Goal: Task Accomplishment & Management: Complete application form

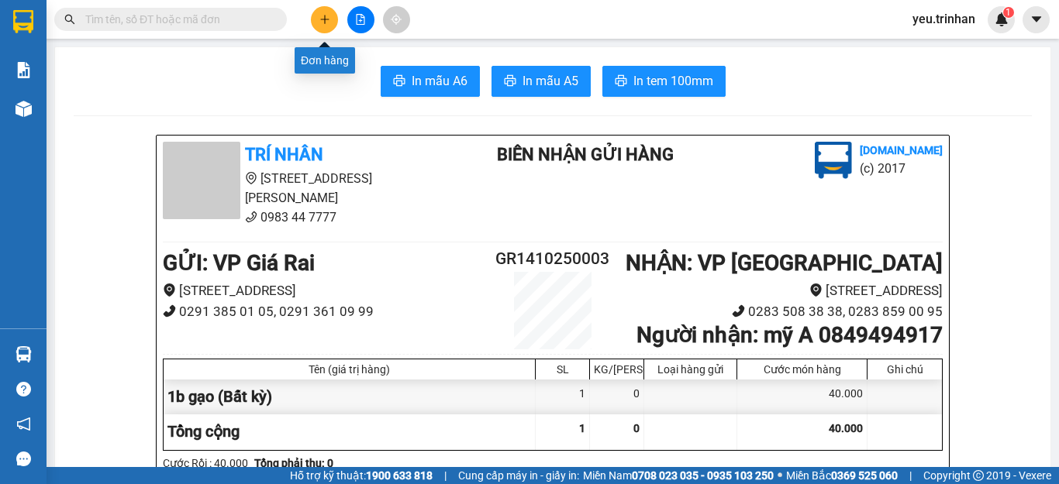
click at [315, 21] on button at bounding box center [324, 19] width 27 height 27
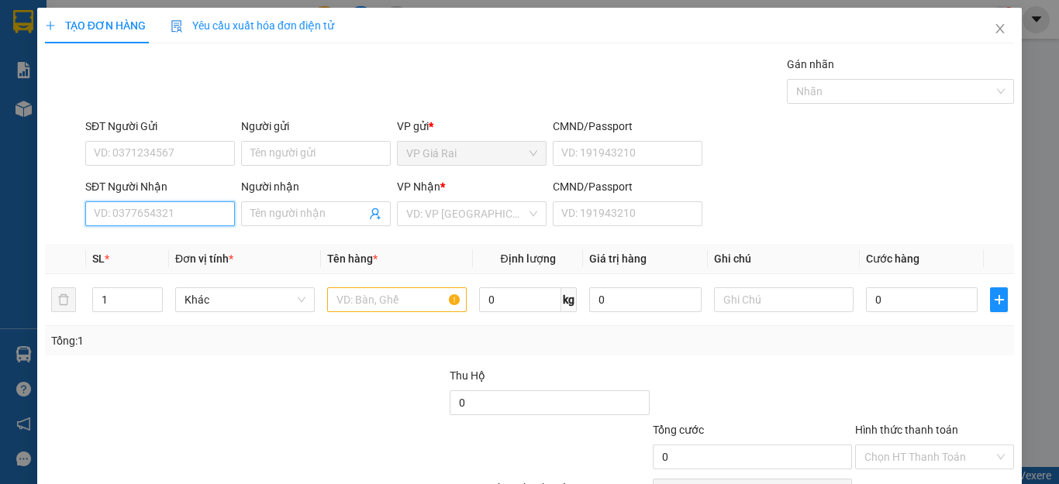
click at [167, 215] on input "SĐT Người Nhận" at bounding box center [160, 214] width 150 height 25
type input "0982200377"
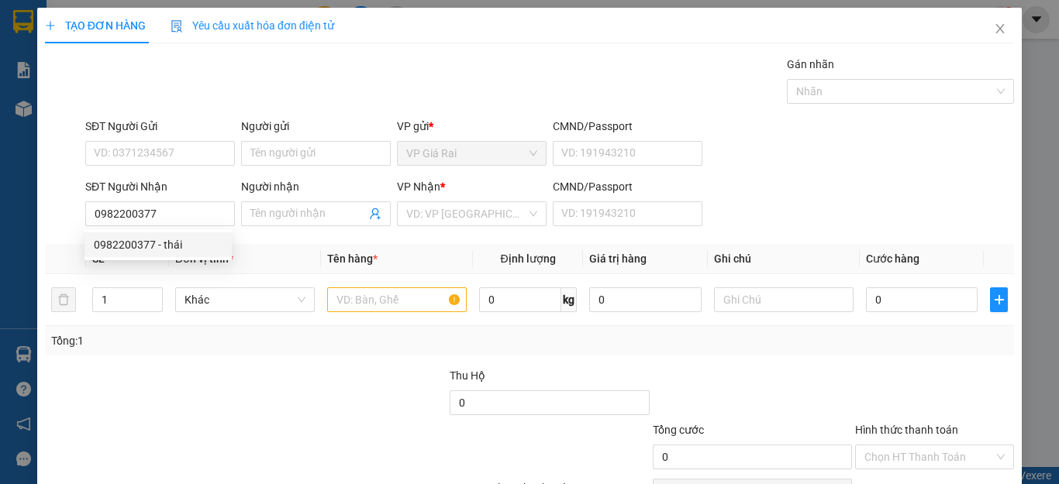
click at [161, 231] on div "0982200377 0982200377 - thái" at bounding box center [157, 244] width 147 height 31
click at [169, 246] on th "Đơn vị tính *" at bounding box center [245, 259] width 152 height 30
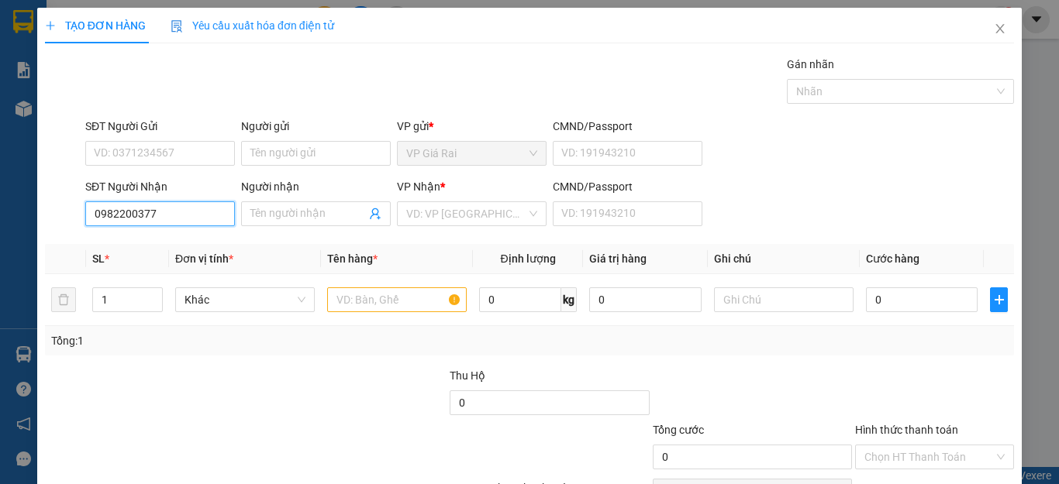
click at [160, 217] on input "0982200377" at bounding box center [160, 214] width 150 height 25
click at [137, 247] on div "0982200377 - thái" at bounding box center [158, 244] width 129 height 17
type input "thái"
type input "500.000"
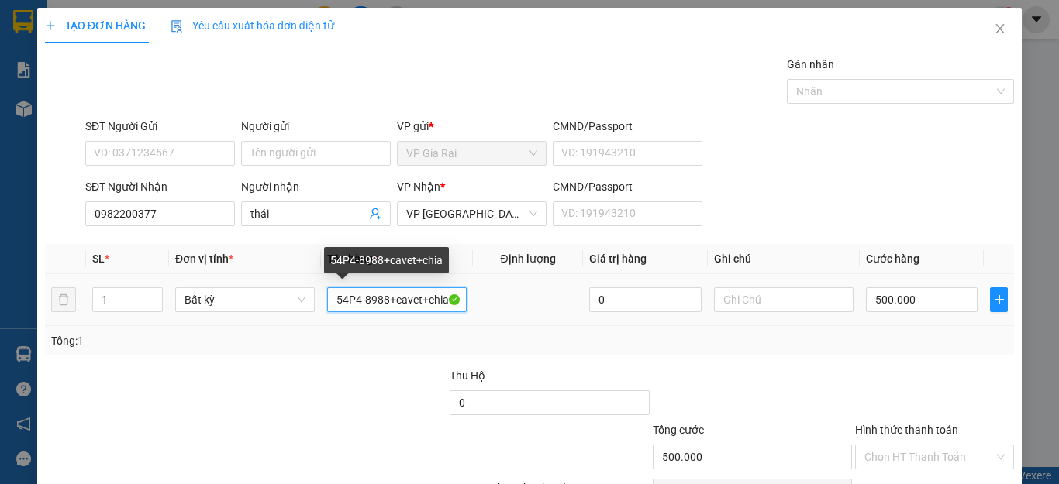
drag, startPoint x: 429, startPoint y: 294, endPoint x: 242, endPoint y: 318, distance: 188.3
click at [242, 318] on tr "1 Bất kỳ 54P4-8988+cavet+chia 0 500.000" at bounding box center [529, 300] width 969 height 52
drag, startPoint x: 322, startPoint y: 310, endPoint x: 270, endPoint y: 330, distance: 56.4
click at [264, 329] on div "SL * Đơn vị tính * Tên hàng * Định lượng Giá trị hàng Ghi chú Cước hàng 1 Bất k…" at bounding box center [529, 300] width 969 height 112
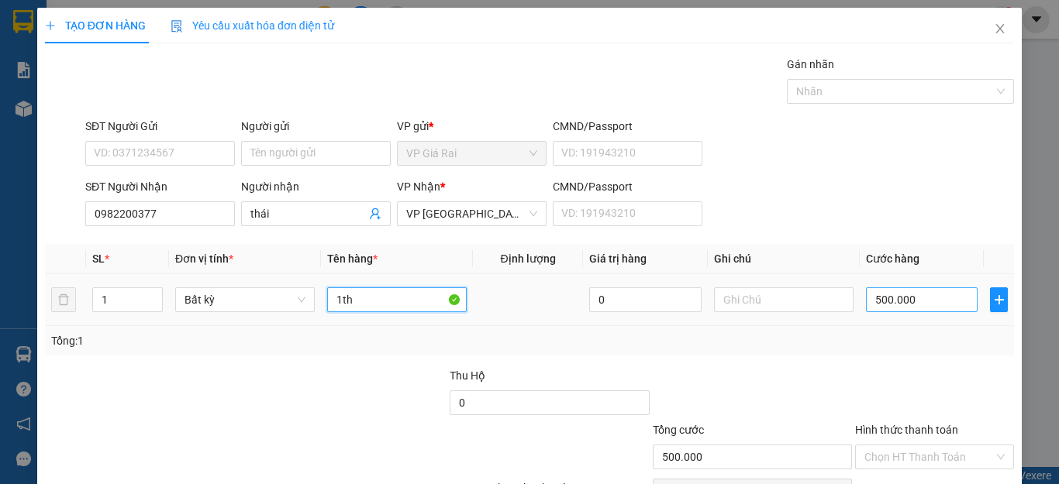
type input "1th"
type input "3"
type input "30"
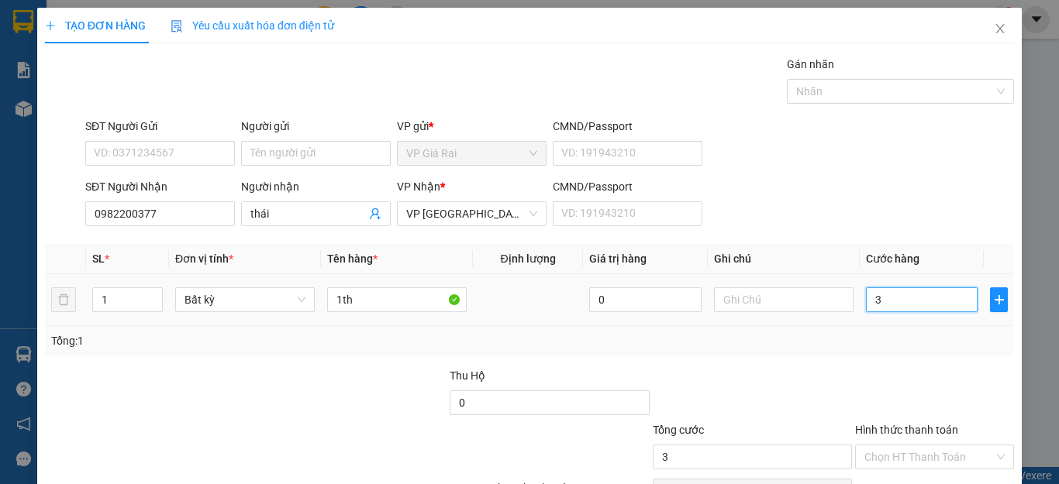
type input "30"
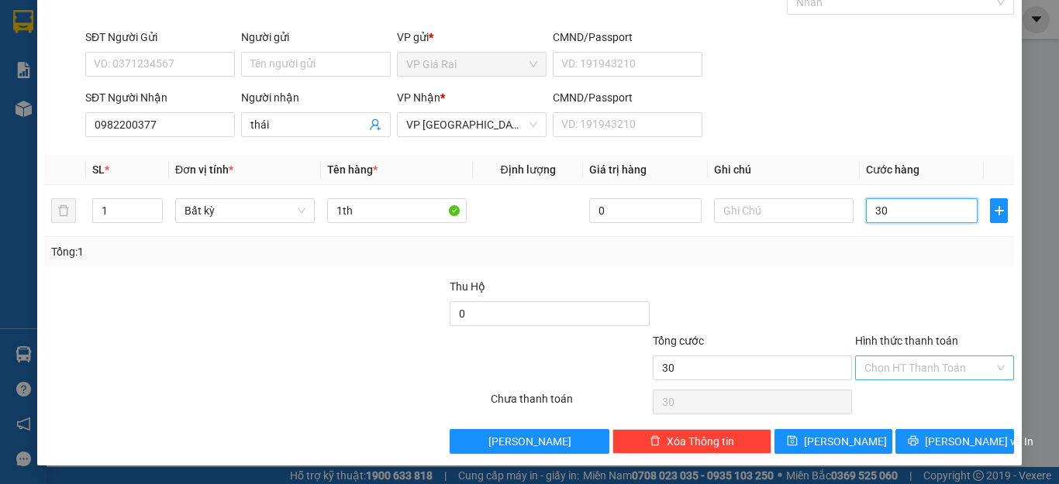
type input "30"
type input "30.000"
drag, startPoint x: 919, startPoint y: 375, endPoint x: 900, endPoint y: 409, distance: 38.2
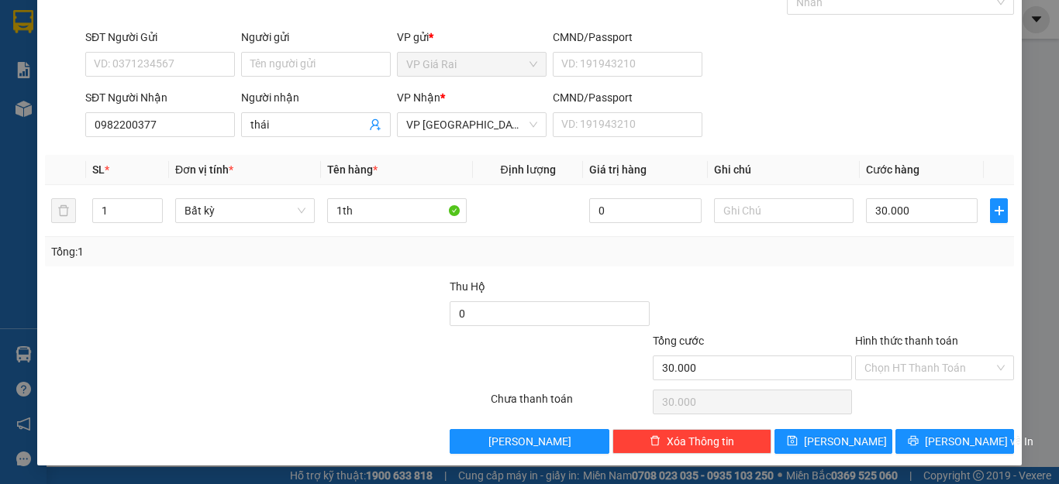
click at [918, 375] on input "Hình thức thanh toán" at bounding box center [928, 368] width 129 height 23
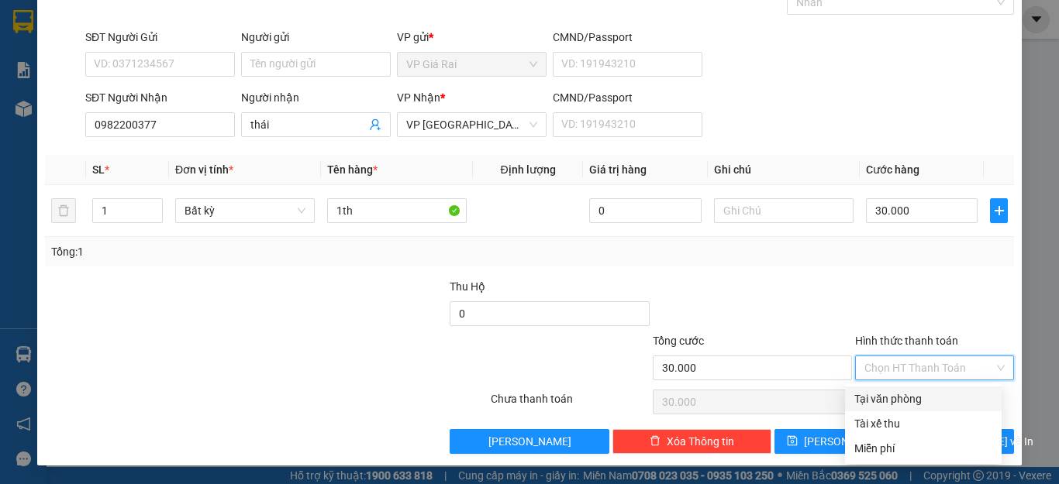
click at [900, 409] on div "Tại văn phòng" at bounding box center [923, 399] width 157 height 25
type input "0"
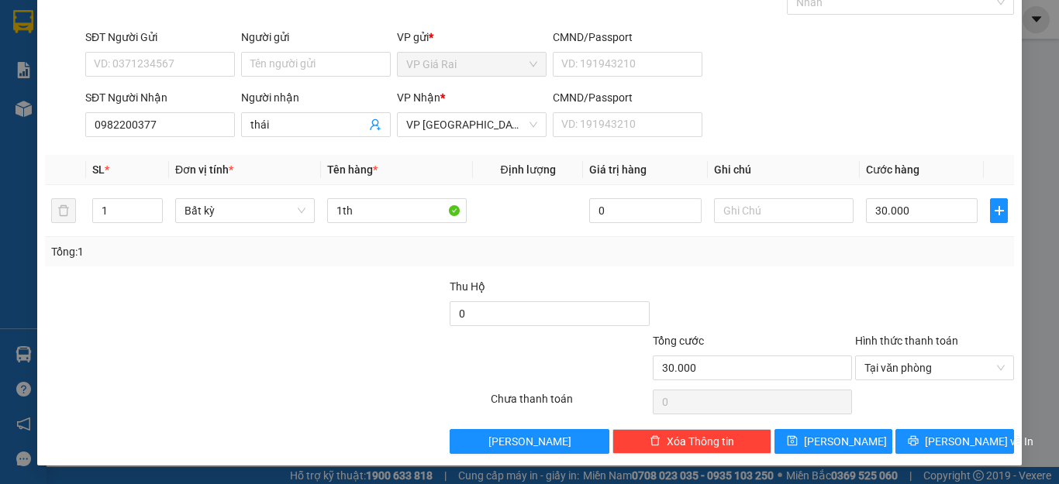
click at [921, 449] on div "TẠO ĐƠN HÀNG Yêu cầu xuất hóa đơn điện tử Transit Pickup Surcharge Ids Transit …" at bounding box center [529, 192] width 984 height 547
click at [937, 442] on span "[PERSON_NAME] và In" at bounding box center [979, 441] width 109 height 17
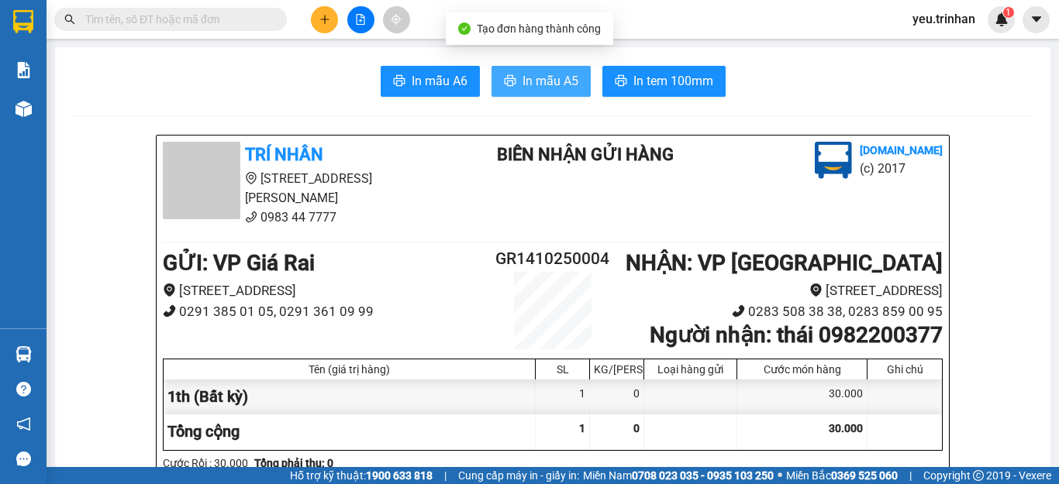
drag, startPoint x: 552, startPoint y: 82, endPoint x: 535, endPoint y: 42, distance: 43.8
click at [551, 81] on span "In mẫu A5" at bounding box center [550, 80] width 56 height 19
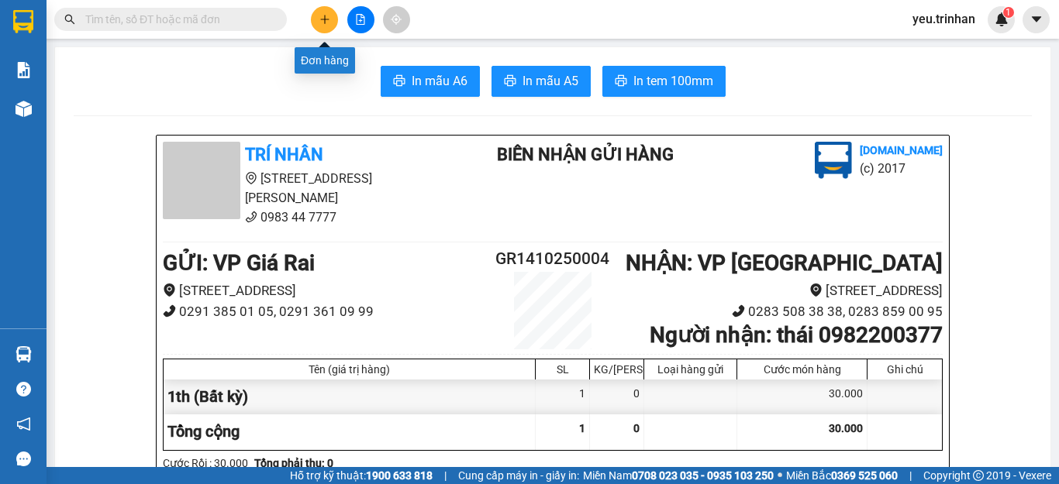
click at [326, 17] on icon "plus" at bounding box center [324, 19] width 11 height 11
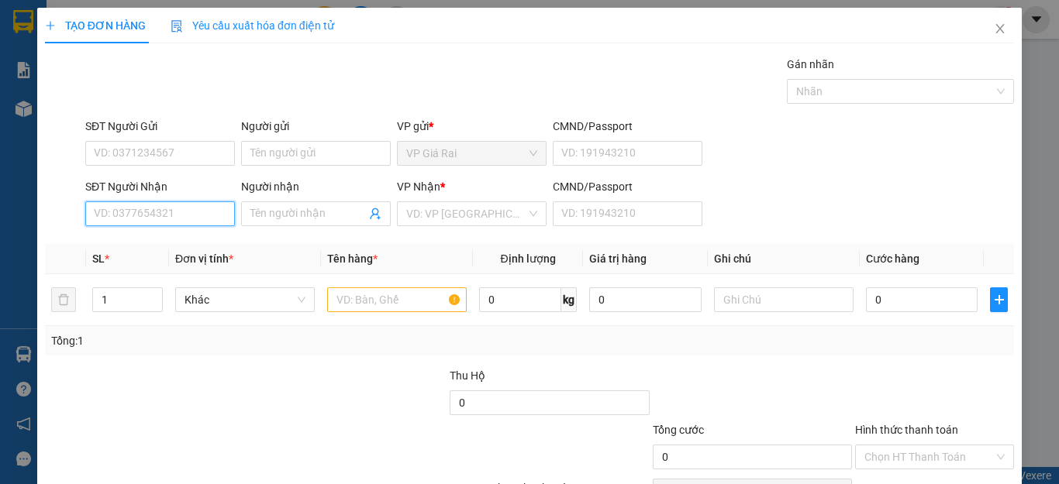
click at [147, 212] on input "SĐT Người Nhận" at bounding box center [160, 214] width 150 height 25
type input "0942192110"
click at [171, 248] on div "0942192110 - [PERSON_NAME]" at bounding box center [170, 244] width 153 height 17
type input "[PERSON_NAME]"
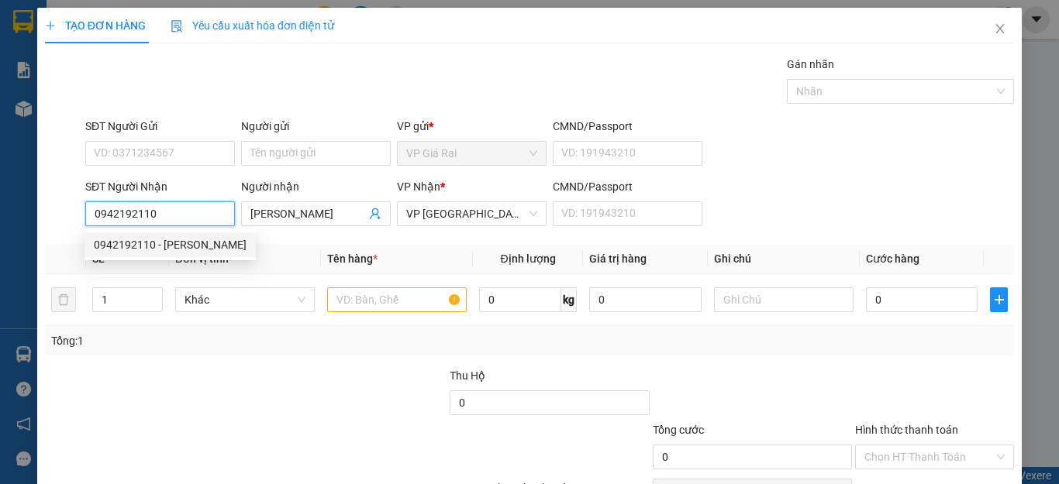
type input "40.000"
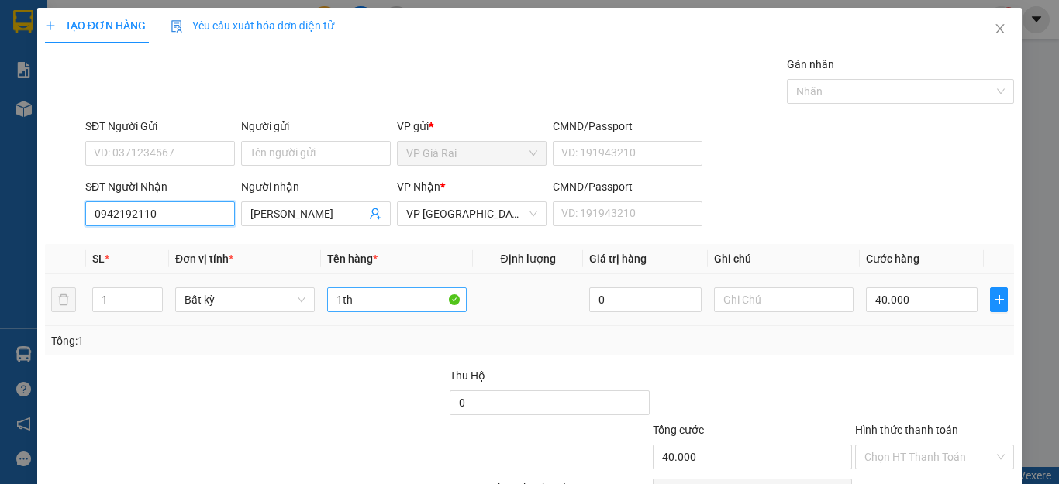
type input "0942192110"
click at [387, 303] on input "1th" at bounding box center [397, 300] width 140 height 25
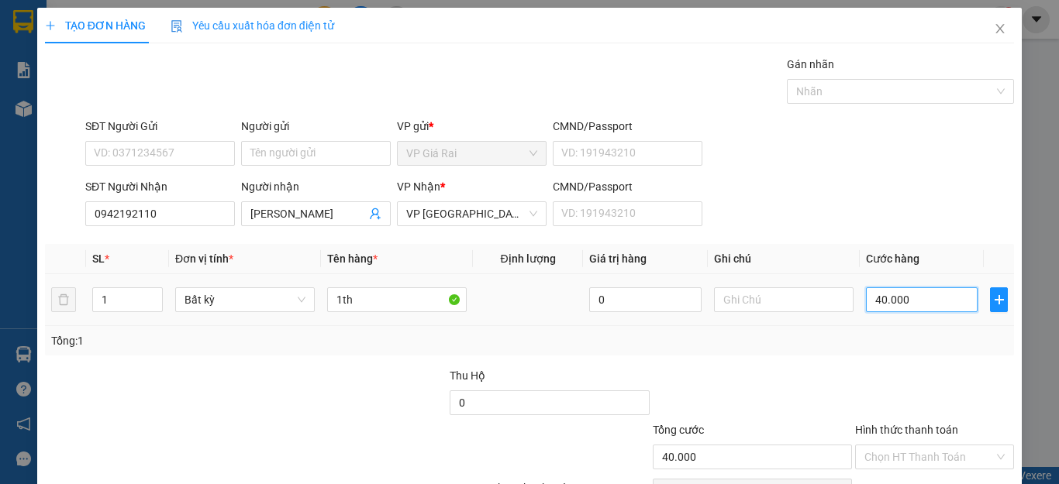
click at [883, 306] on input "40.000" at bounding box center [922, 300] width 112 height 25
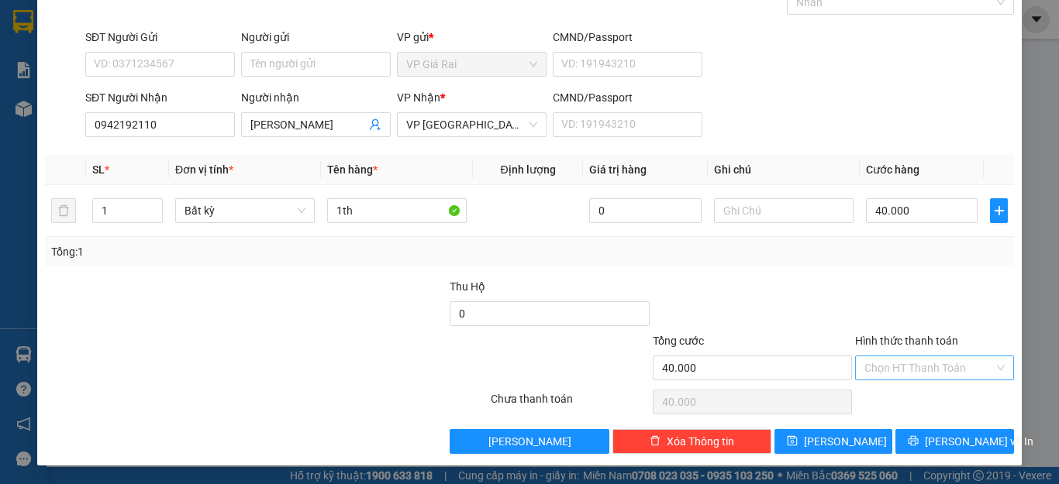
click at [903, 367] on input "Hình thức thanh toán" at bounding box center [928, 368] width 129 height 23
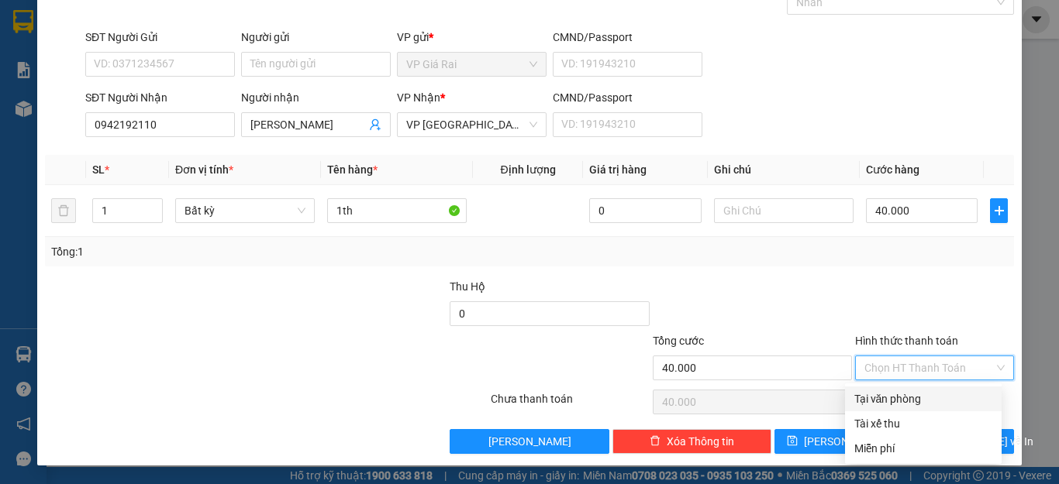
click at [894, 397] on div "Tại văn phòng" at bounding box center [923, 399] width 138 height 17
type input "0"
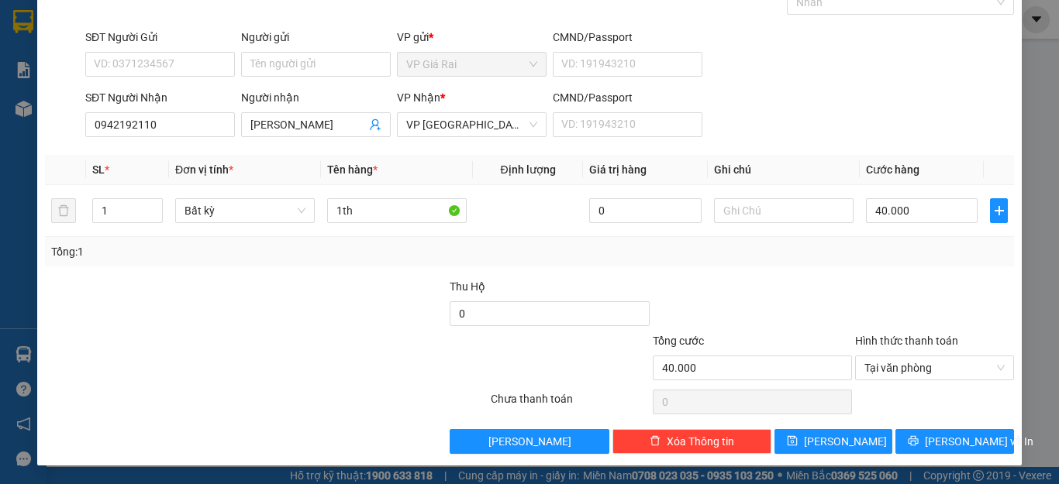
click at [902, 449] on div "TẠO ĐƠN HÀNG Yêu cầu xuất hóa đơn điện tử Transit Pickup Surcharge Ids Transit …" at bounding box center [529, 192] width 984 height 547
click at [915, 442] on icon "printer" at bounding box center [913, 441] width 11 height 11
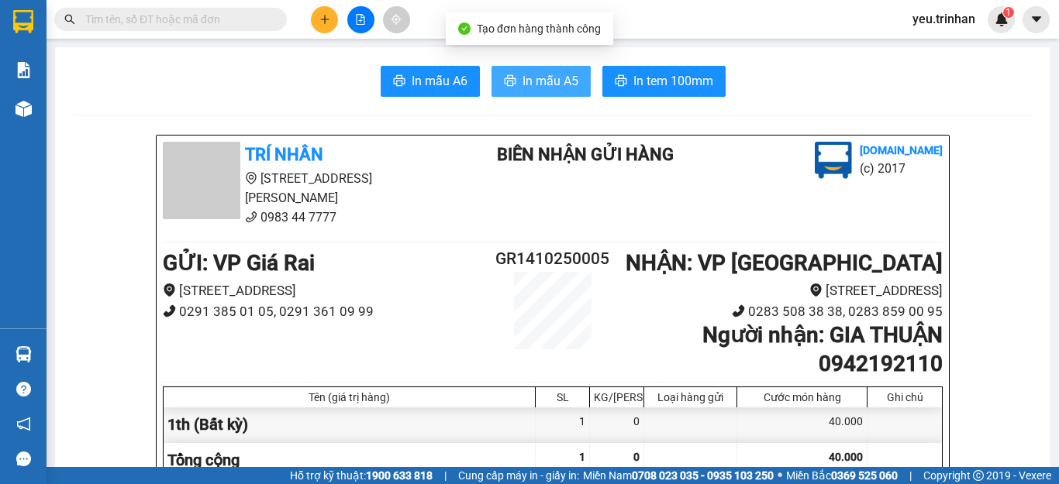
click at [528, 85] on span "In mẫu A5" at bounding box center [550, 80] width 56 height 19
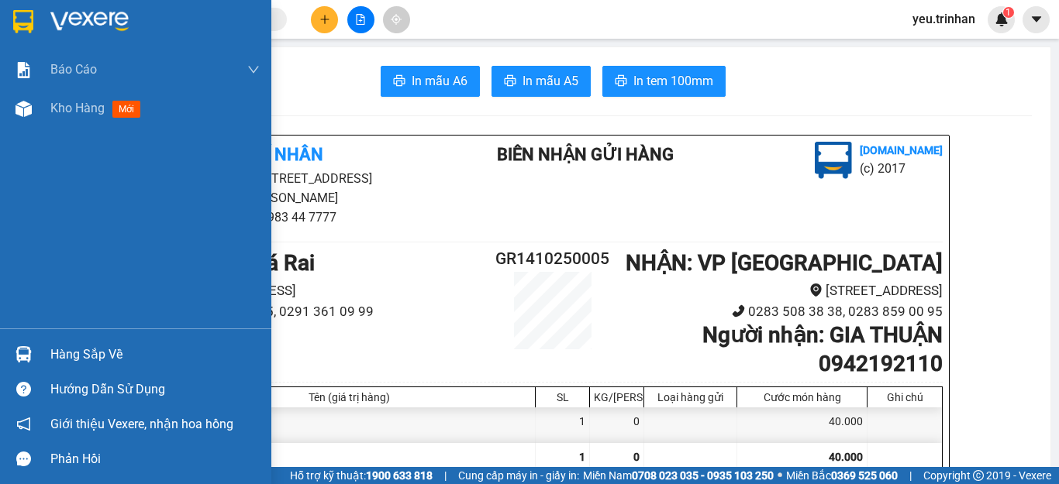
click at [16, 31] on img at bounding box center [23, 21] width 20 height 23
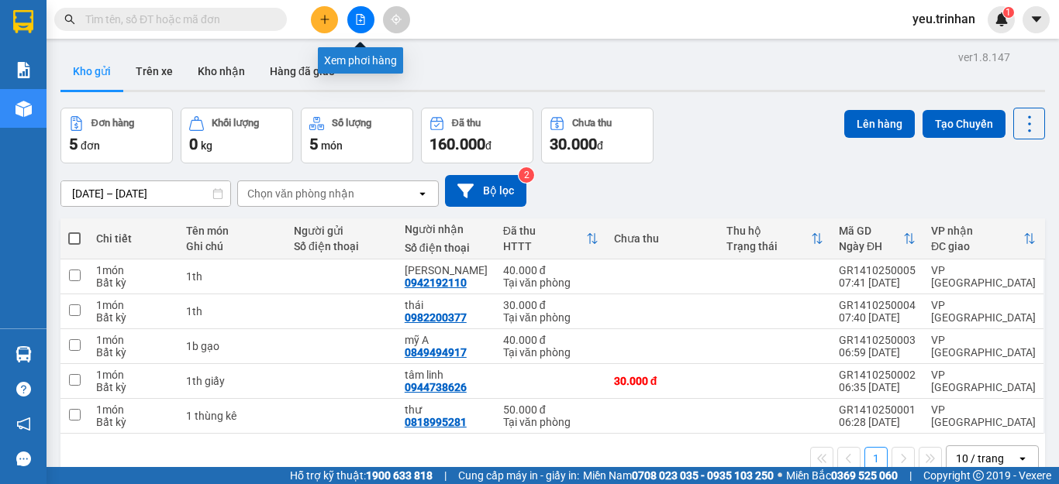
click at [354, 22] on button at bounding box center [360, 19] width 27 height 27
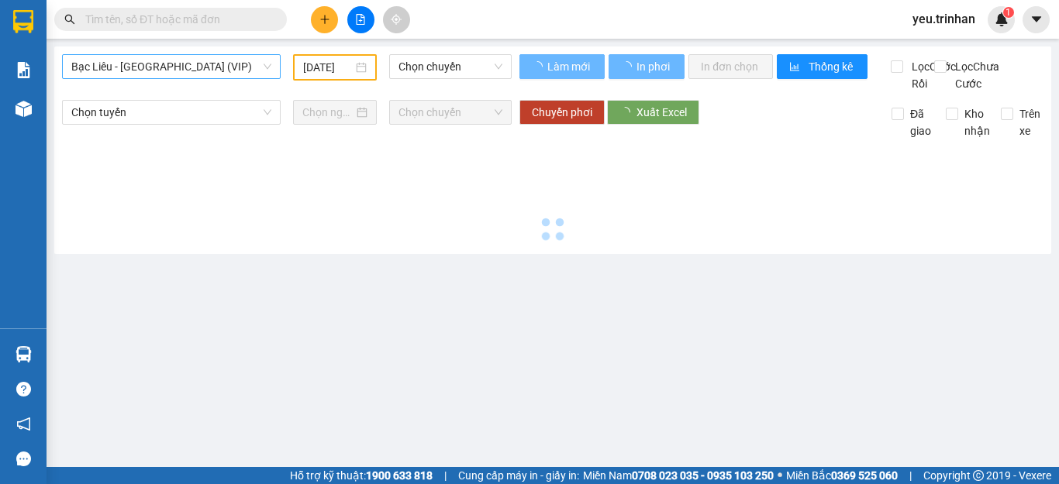
type input "[DATE]"
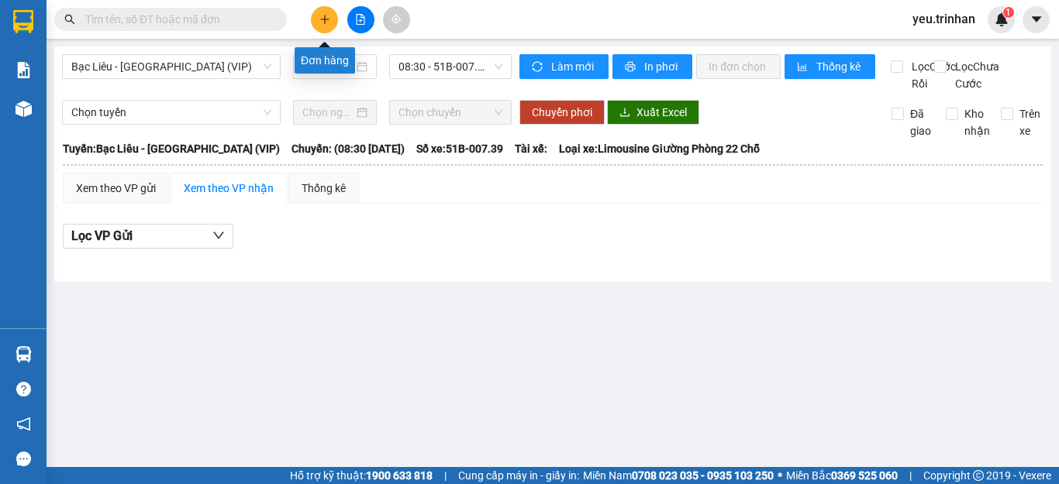
click at [320, 16] on icon "plus" at bounding box center [324, 19] width 11 height 11
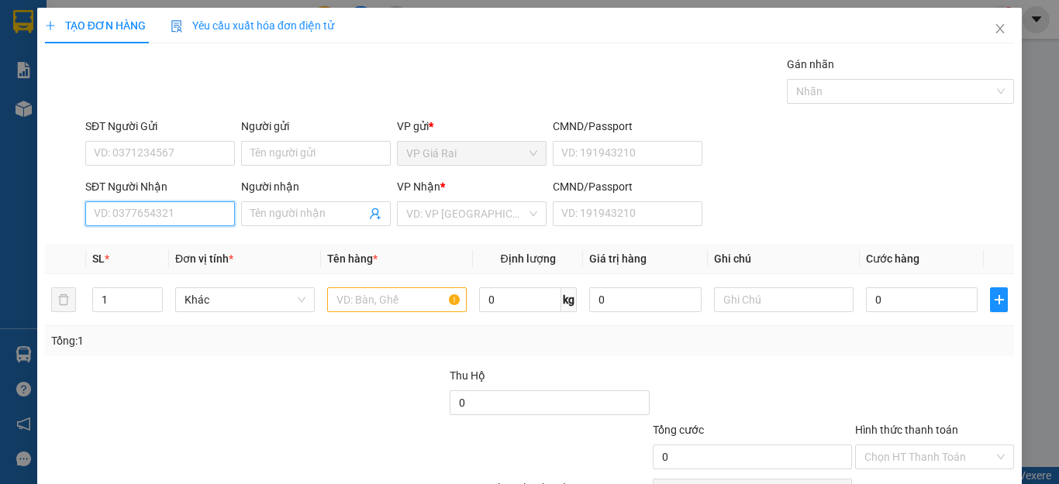
click at [175, 218] on input "SĐT Người Nhận" at bounding box center [160, 214] width 150 height 25
type input "0818114525"
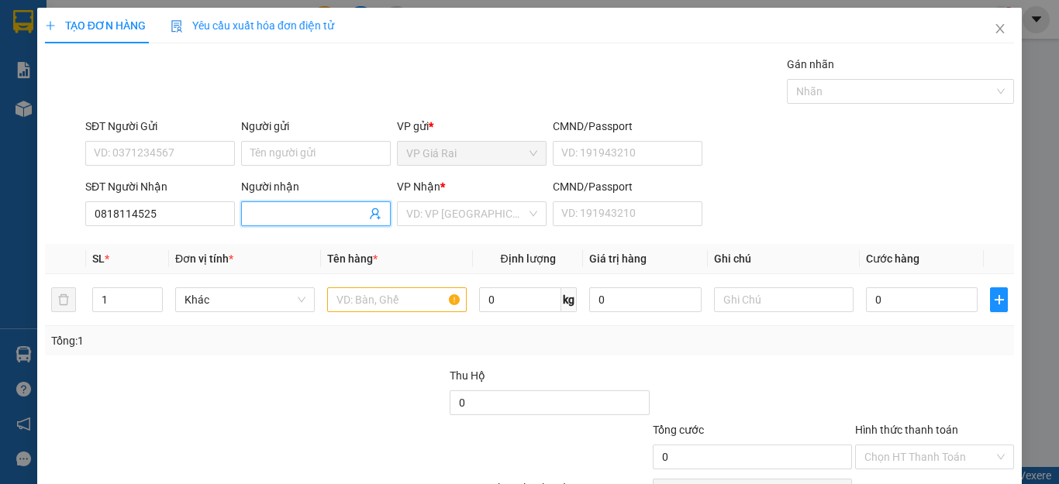
click at [270, 219] on input "Người nhận" at bounding box center [307, 213] width 115 height 17
type input "trắng"
click at [467, 214] on input "search" at bounding box center [466, 213] width 120 height 23
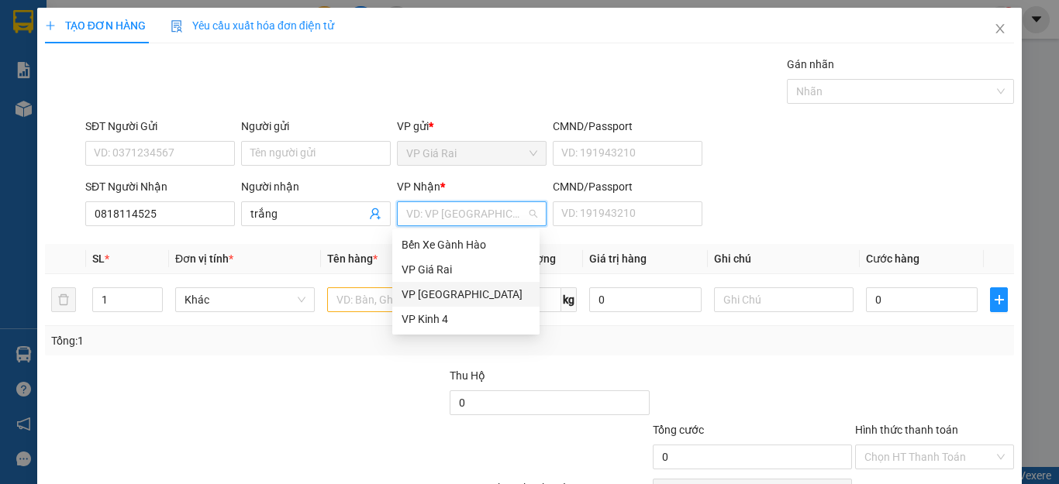
click at [405, 302] on div "VP [GEOGRAPHIC_DATA]" at bounding box center [466, 294] width 129 height 17
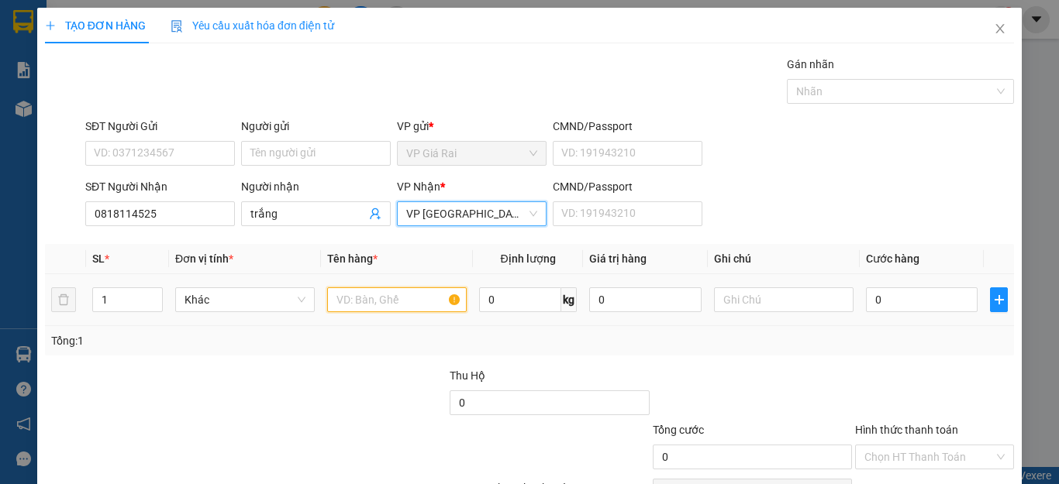
click at [370, 299] on input "text" at bounding box center [397, 300] width 140 height 25
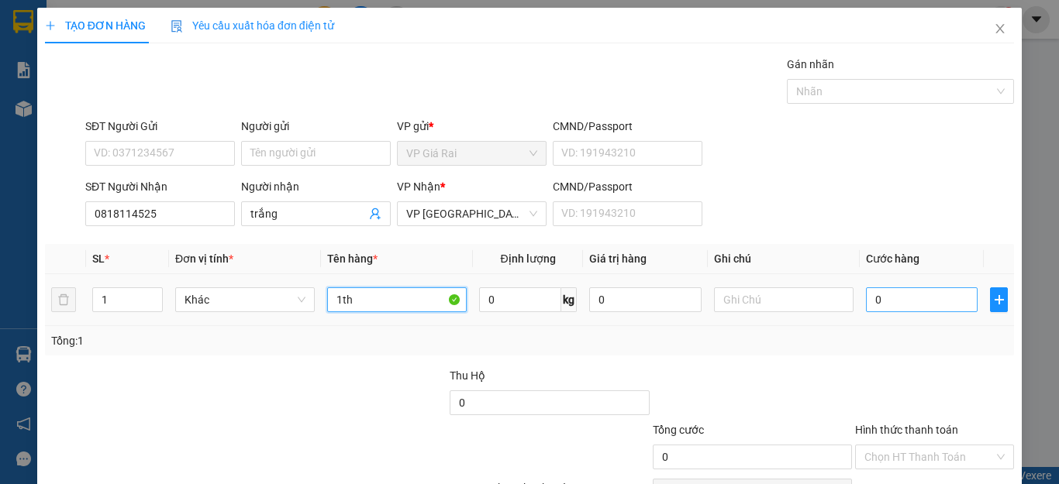
type input "1th"
click at [930, 304] on input "0" at bounding box center [922, 300] width 112 height 25
type input "4"
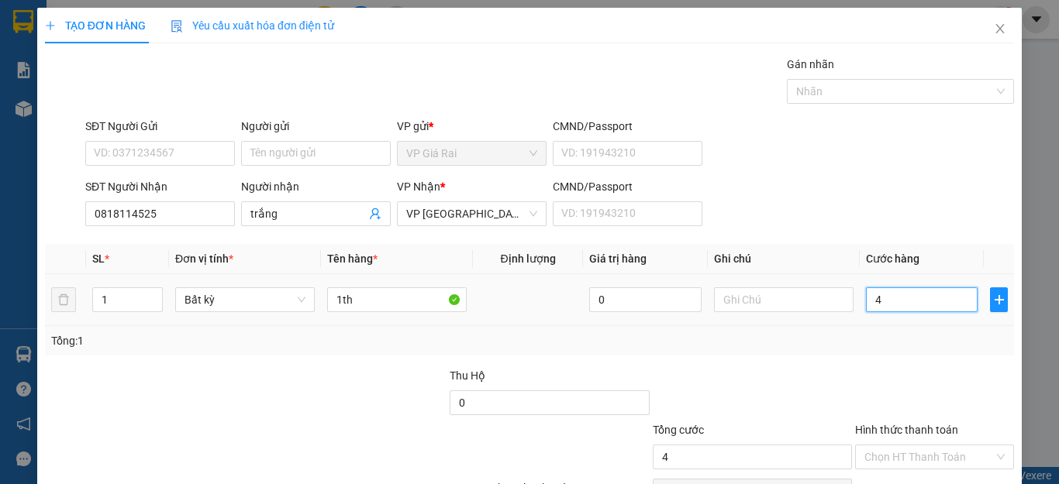
type input "40"
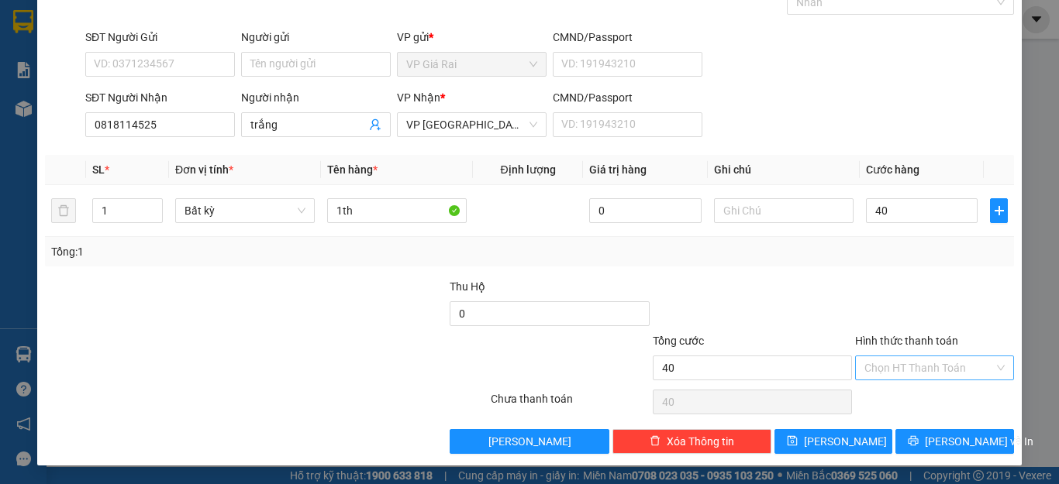
type input "40.000"
click at [891, 366] on input "Hình thức thanh toán" at bounding box center [928, 368] width 129 height 23
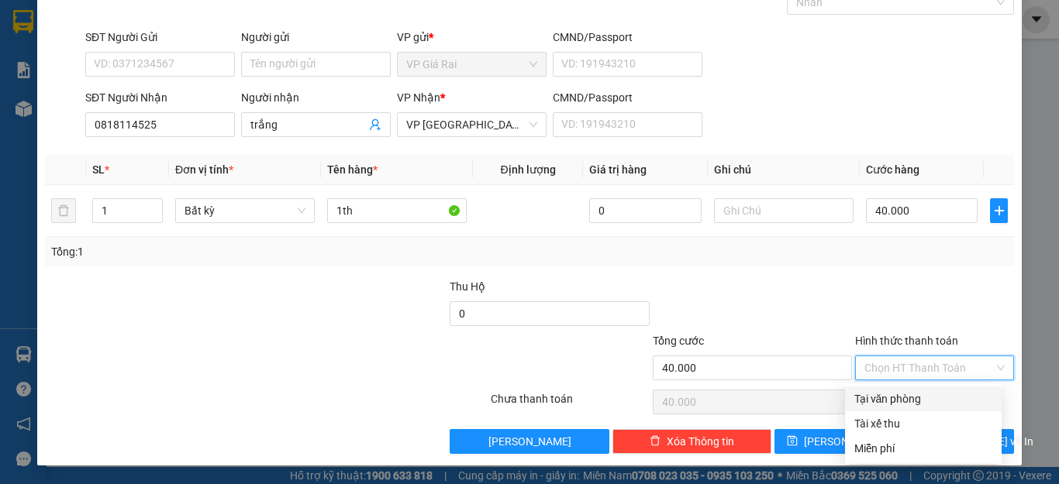
click at [886, 387] on div "Tại văn phòng" at bounding box center [923, 399] width 157 height 25
type input "0"
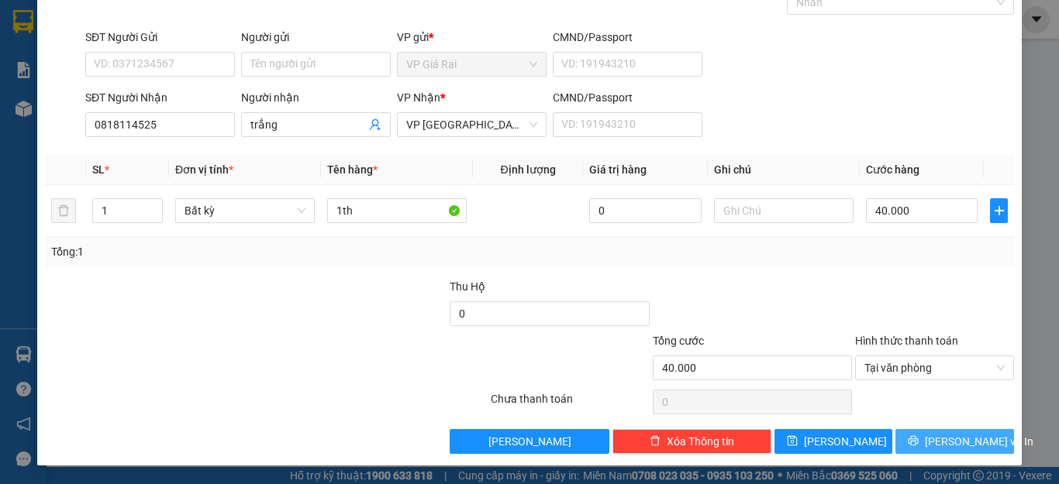
click at [944, 443] on span "[PERSON_NAME] và In" at bounding box center [979, 441] width 109 height 17
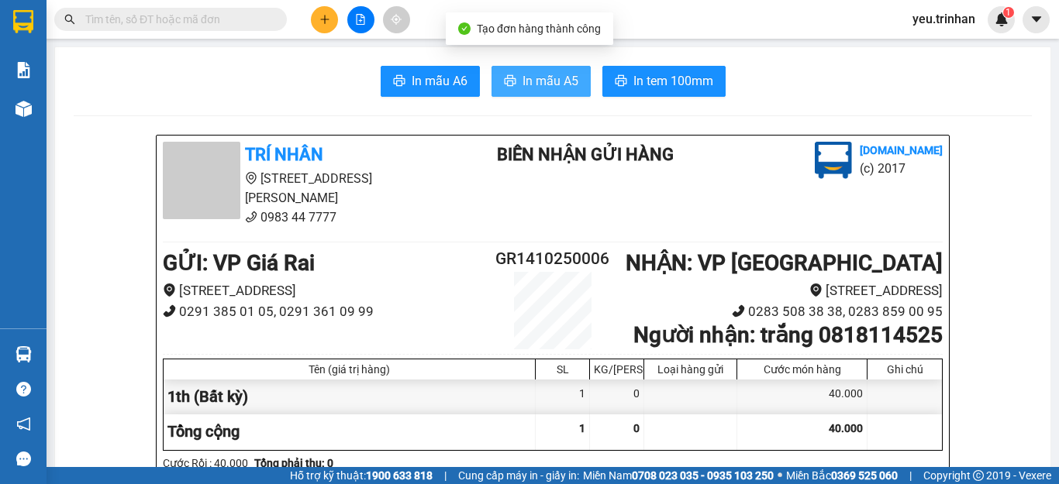
click at [544, 90] on span "In mẫu A5" at bounding box center [550, 80] width 56 height 19
click at [151, 18] on input "text" at bounding box center [176, 19] width 183 height 17
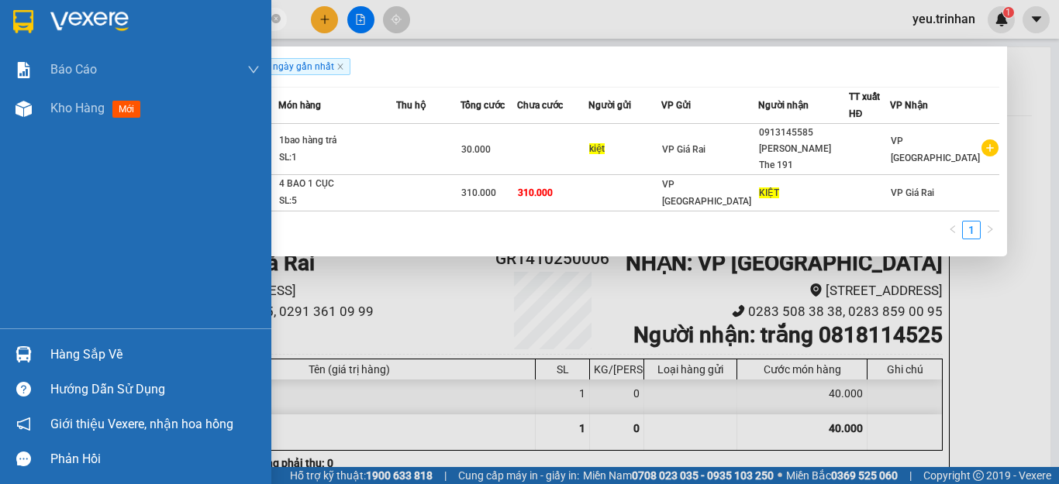
drag, startPoint x: 116, startPoint y: 22, endPoint x: 22, endPoint y: 35, distance: 95.4
click at [22, 35] on section "Kết quả tìm kiếm ( 2 ) Bộ lọc Gửi 3 ngày gần nhất Mã ĐH Trạng thái Món hàng Thu…" at bounding box center [529, 242] width 1059 height 484
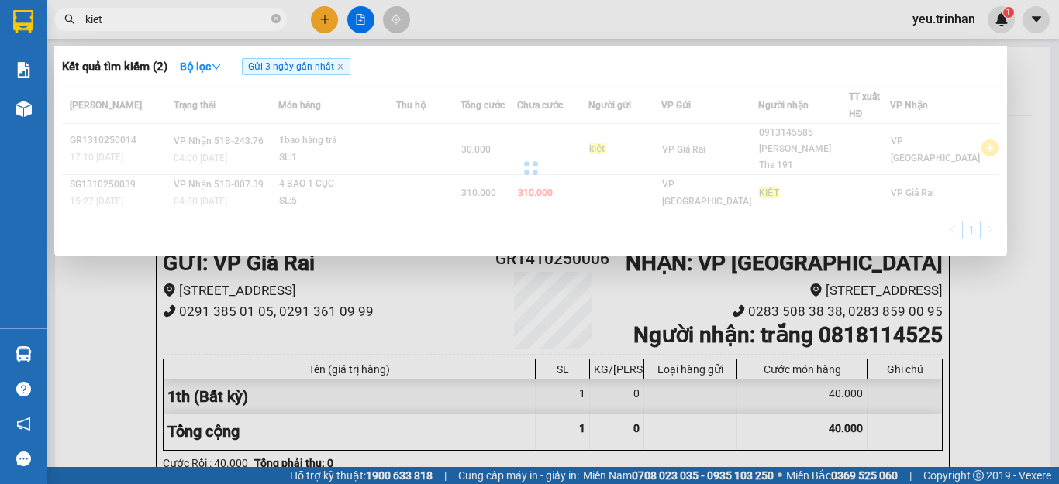
type input "kiet"
click at [317, 59] on span "Gửi 3 ngày gần nhất" at bounding box center [296, 66] width 109 height 17
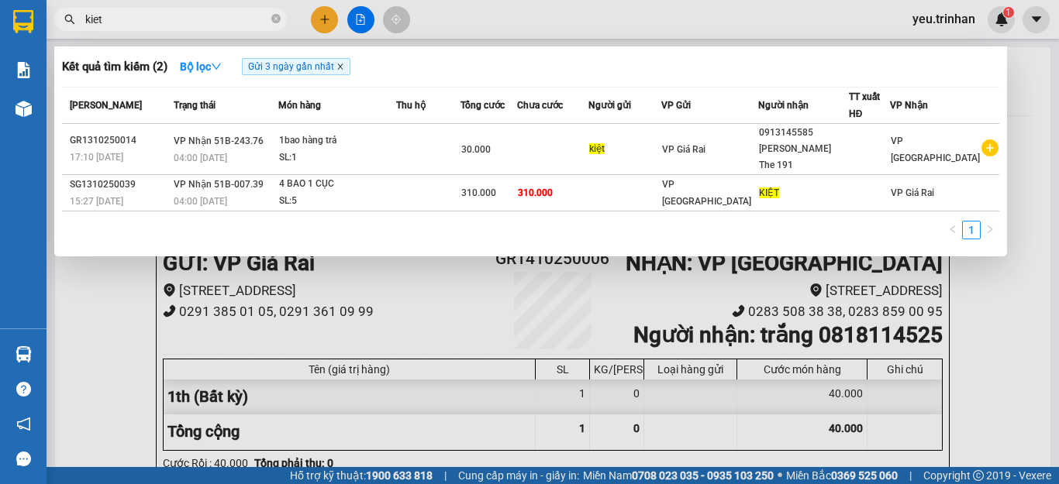
click at [341, 67] on icon "close" at bounding box center [340, 67] width 8 height 8
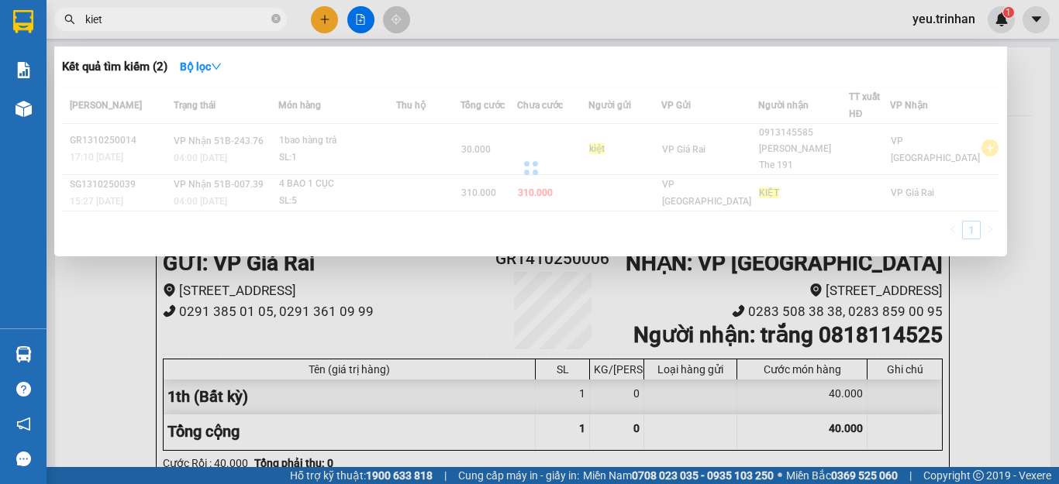
drag, startPoint x: 967, startPoint y: 296, endPoint x: 1008, endPoint y: 321, distance: 48.7
click at [970, 300] on div at bounding box center [529, 242] width 1059 height 484
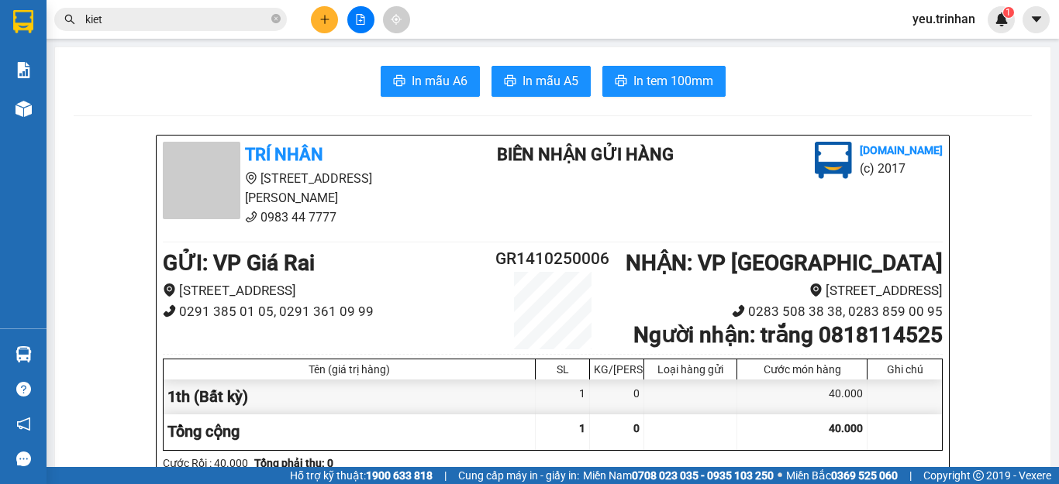
click at [129, 22] on input "kiet" at bounding box center [176, 19] width 183 height 17
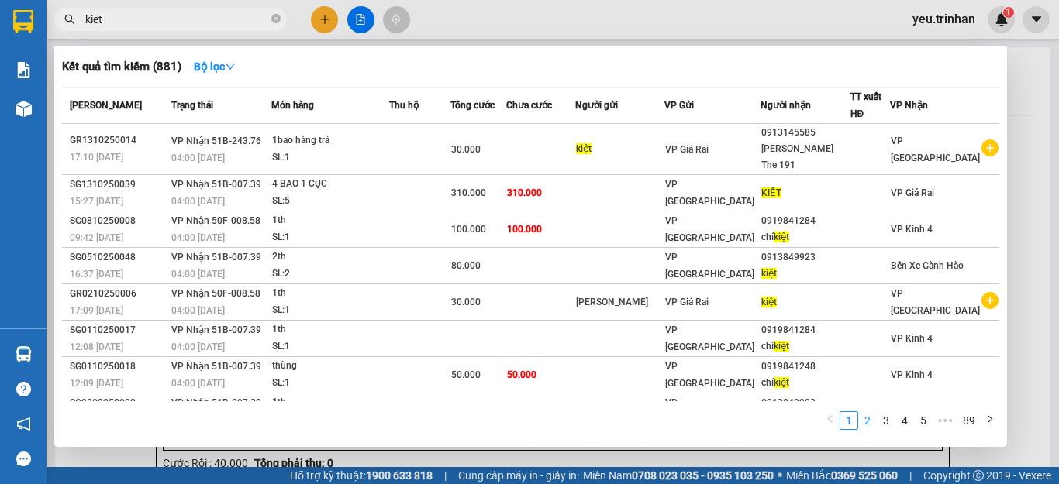
click at [864, 423] on link "2" at bounding box center [867, 420] width 17 height 17
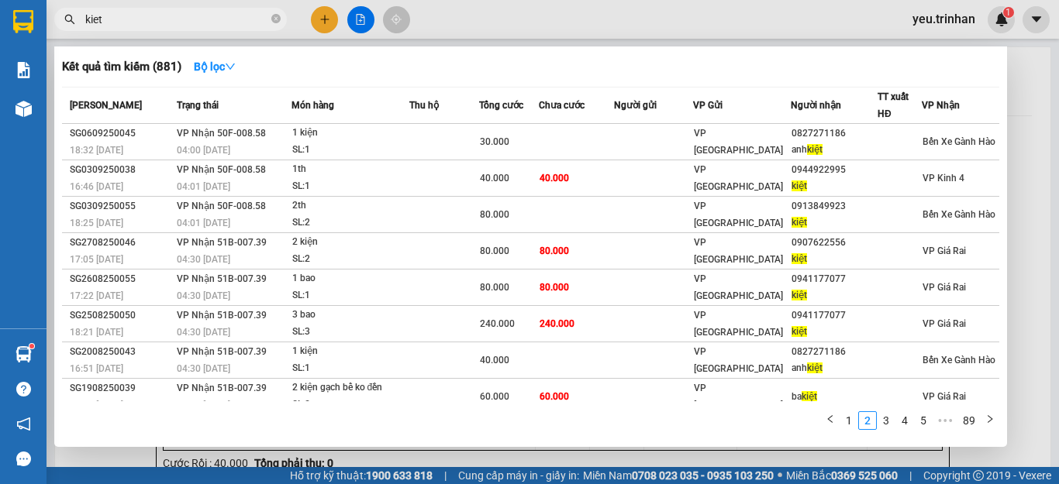
click at [326, 18] on div at bounding box center [529, 242] width 1059 height 484
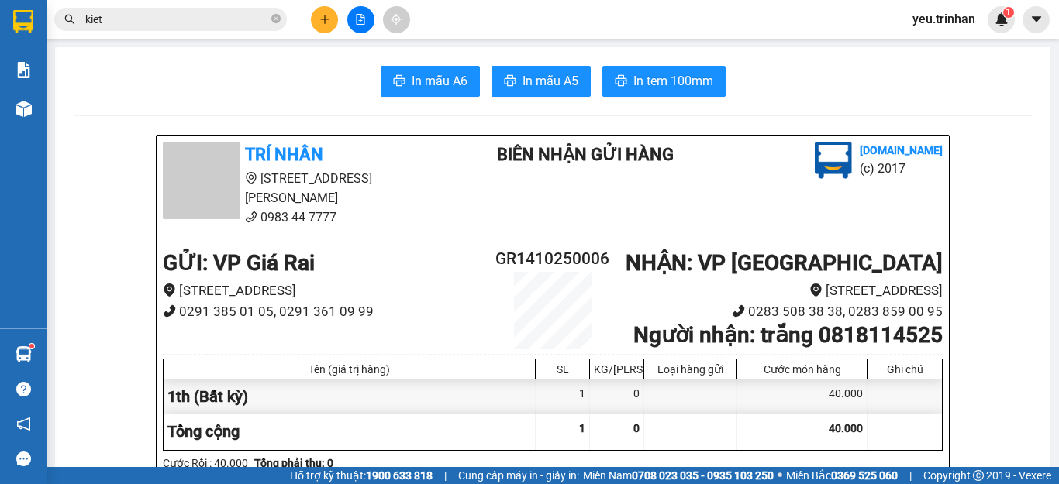
click at [326, 18] on icon "plus" at bounding box center [324, 19] width 11 height 11
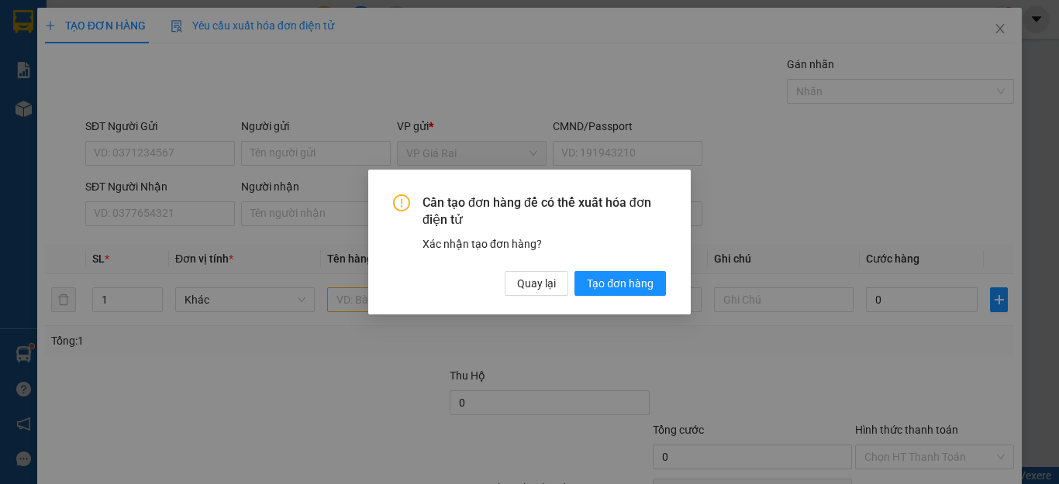
click at [164, 200] on div "Cần tạo đơn hàng để có thể xuất hóa đơn điện tử Xác nhận tạo đơn hàng? Quay lại…" at bounding box center [529, 242] width 1059 height 484
click at [543, 279] on span "Quay lại" at bounding box center [536, 283] width 39 height 17
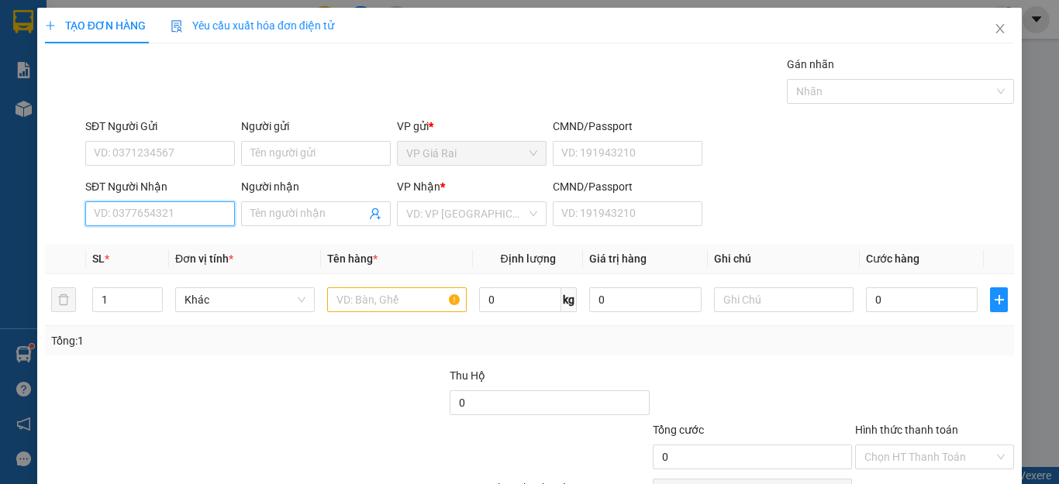
click at [160, 214] on input "SĐT Người Nhận" at bounding box center [160, 214] width 150 height 25
type input "0906737993"
click at [166, 242] on div "0906737993 - hùng" at bounding box center [158, 244] width 129 height 17
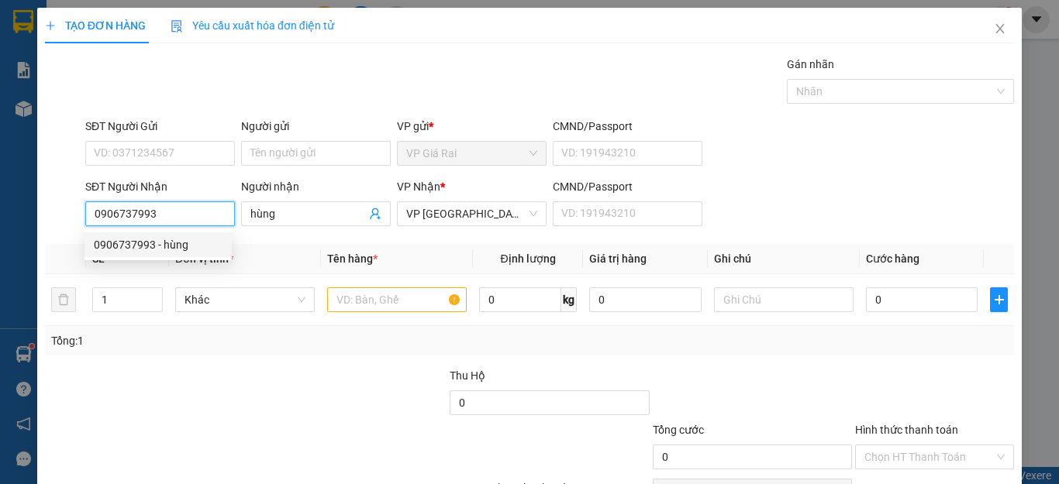
type input "hùng"
type input "60.000"
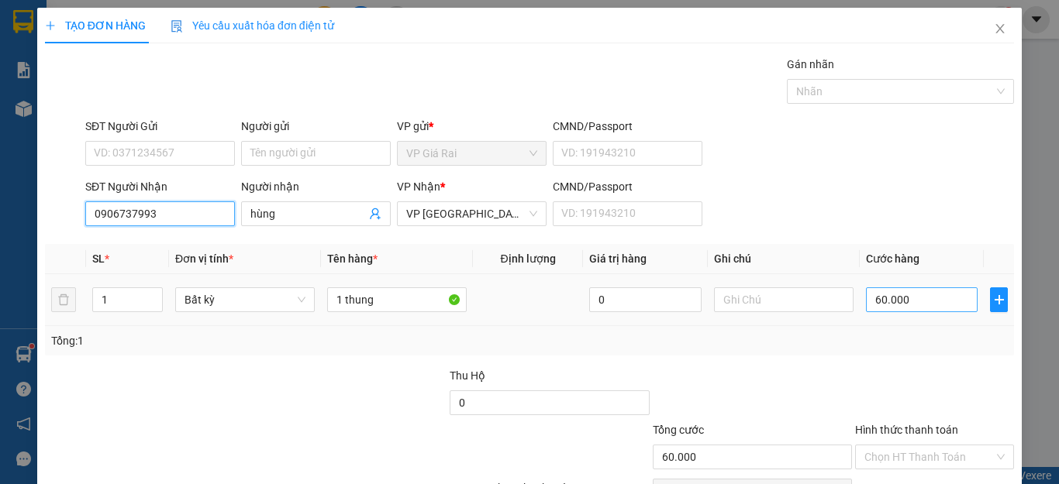
type input "0906737993"
click at [937, 289] on input "60.000" at bounding box center [922, 300] width 112 height 25
type input "9"
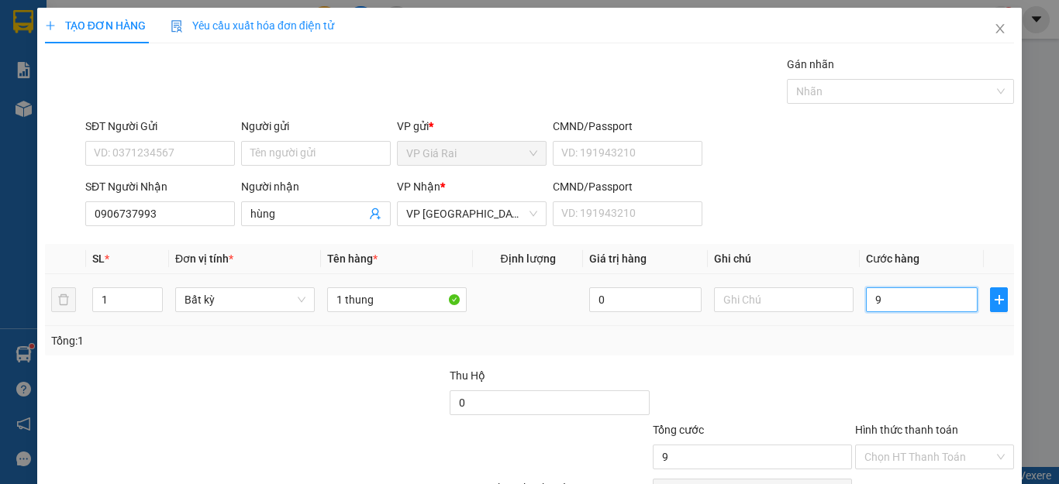
type input "90"
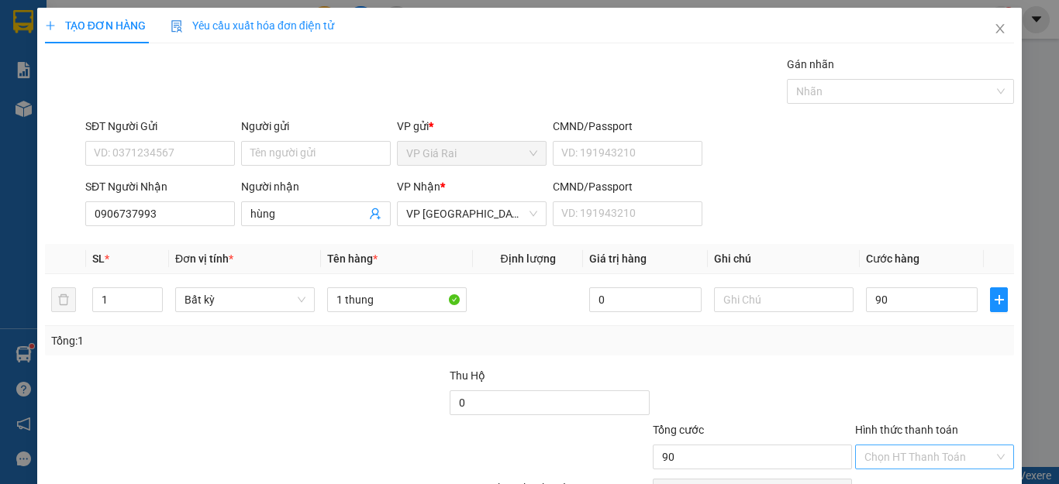
click at [908, 446] on input "Hình thức thanh toán" at bounding box center [928, 457] width 129 height 23
drag, startPoint x: 903, startPoint y: 380, endPoint x: 915, endPoint y: 432, distance: 53.4
click at [898, 449] on div "Tại văn phòng" at bounding box center [923, 488] width 138 height 17
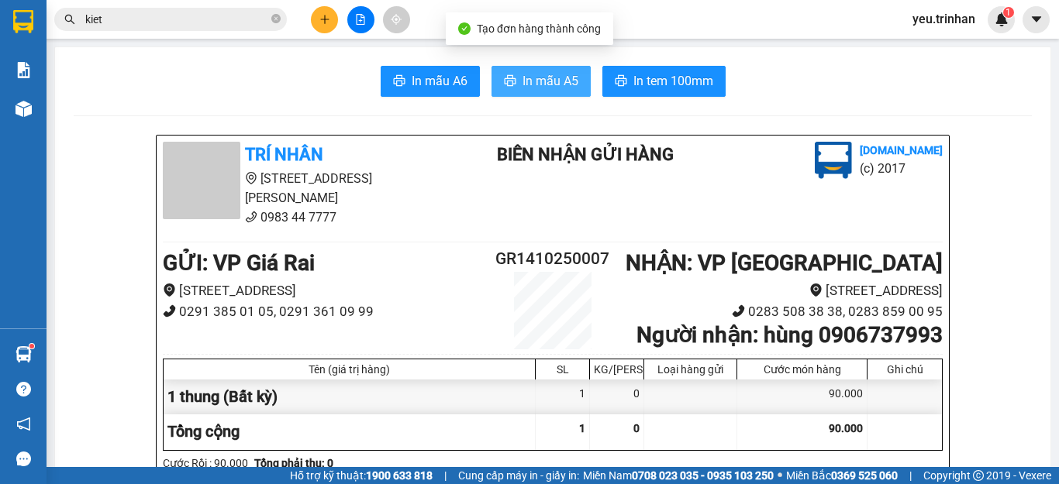
click at [523, 78] on span "In mẫu A5" at bounding box center [550, 80] width 56 height 19
